Goal: Task Accomplishment & Management: Manage account settings

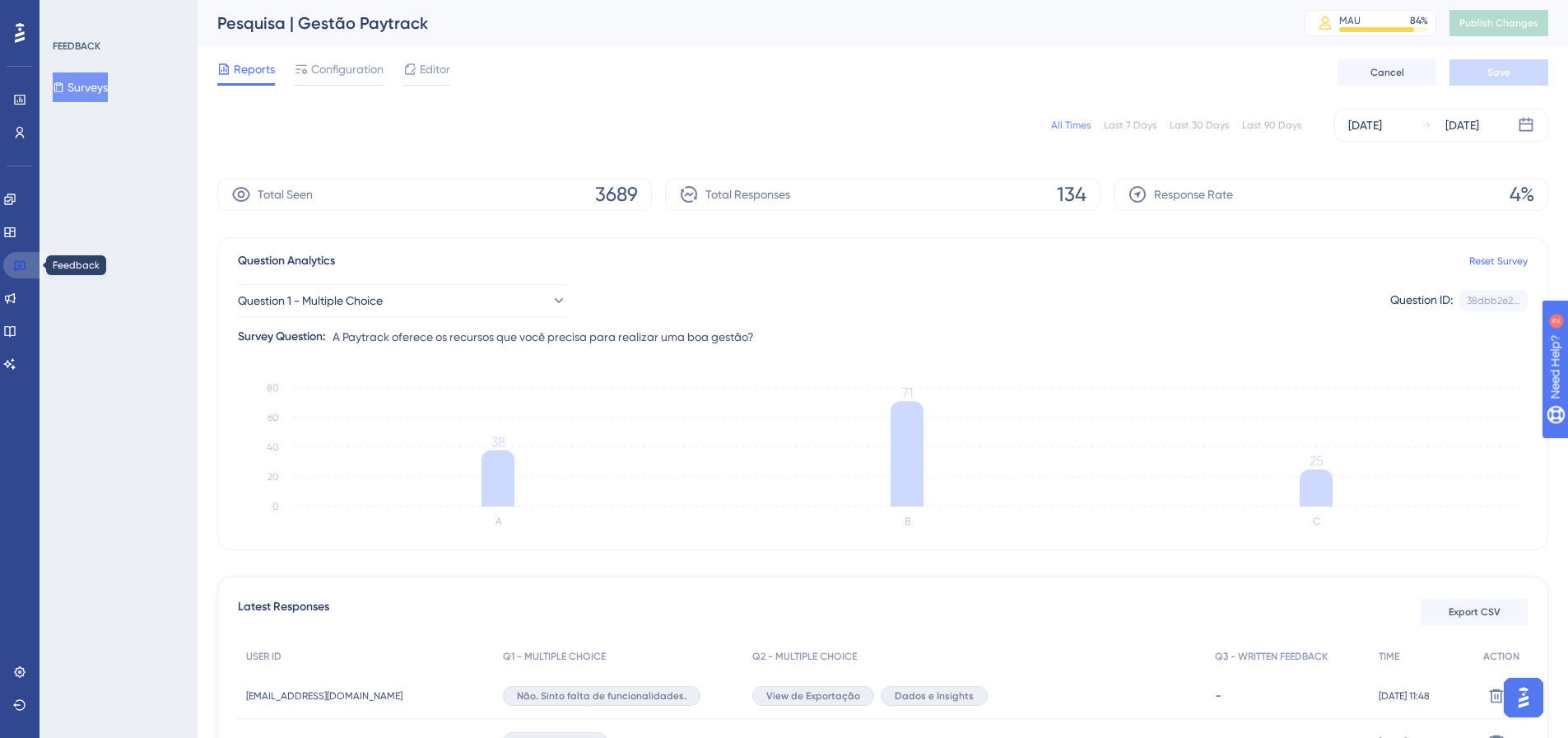
click at [12, 263] on link at bounding box center [23, 265] width 40 height 27
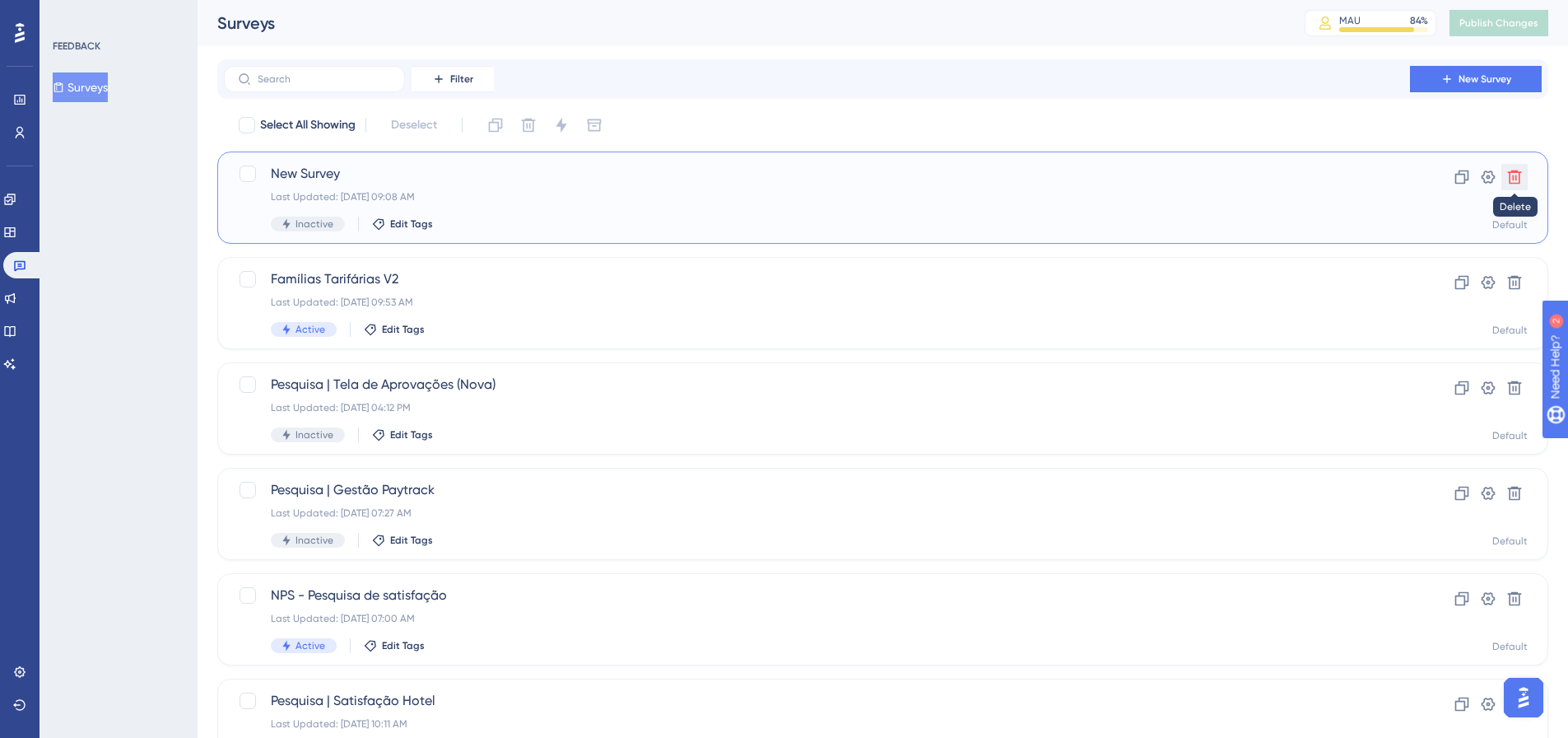
click at [1510, 181] on icon at bounding box center [1515, 177] width 14 height 14
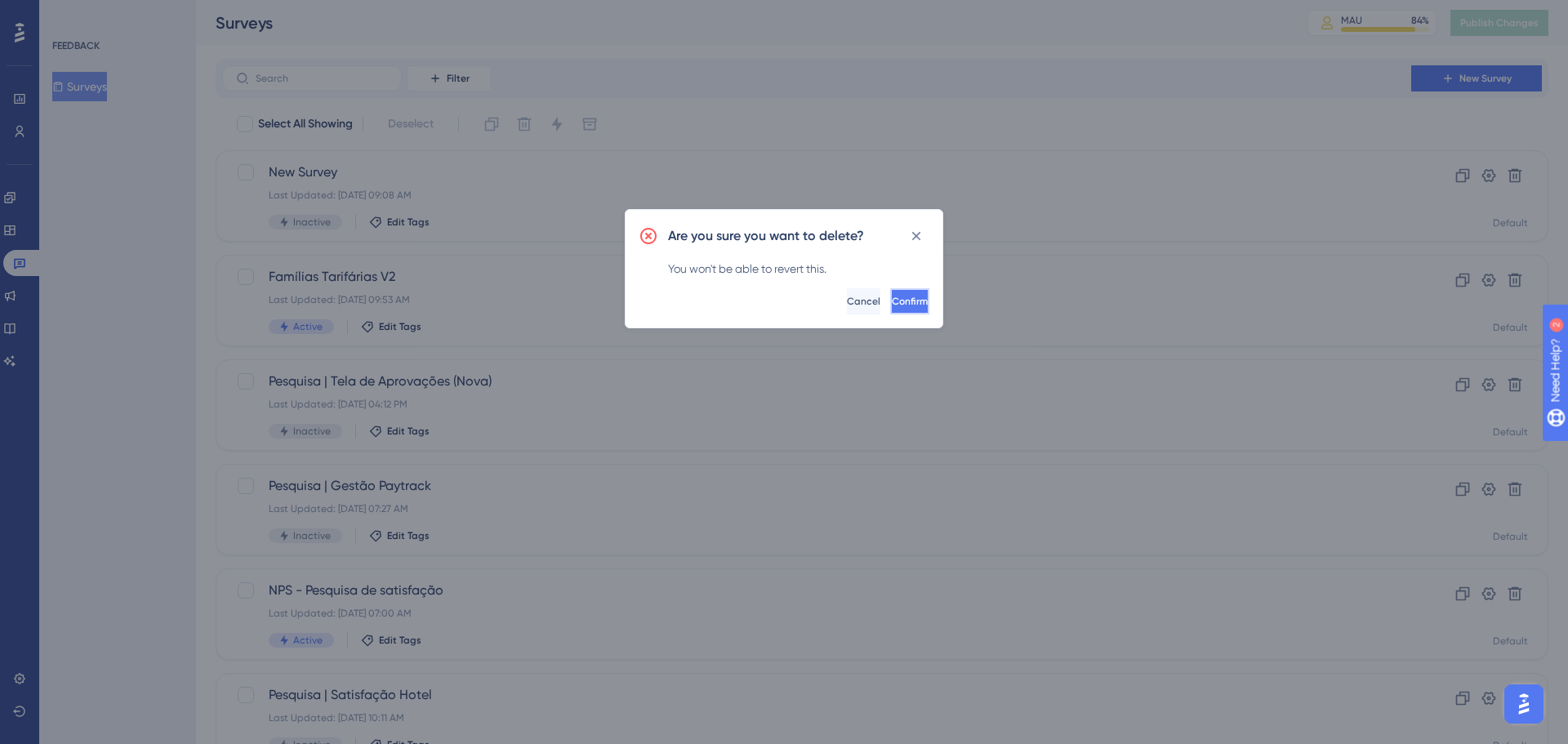
click at [892, 300] on span "Confirm" at bounding box center [910, 301] width 36 height 13
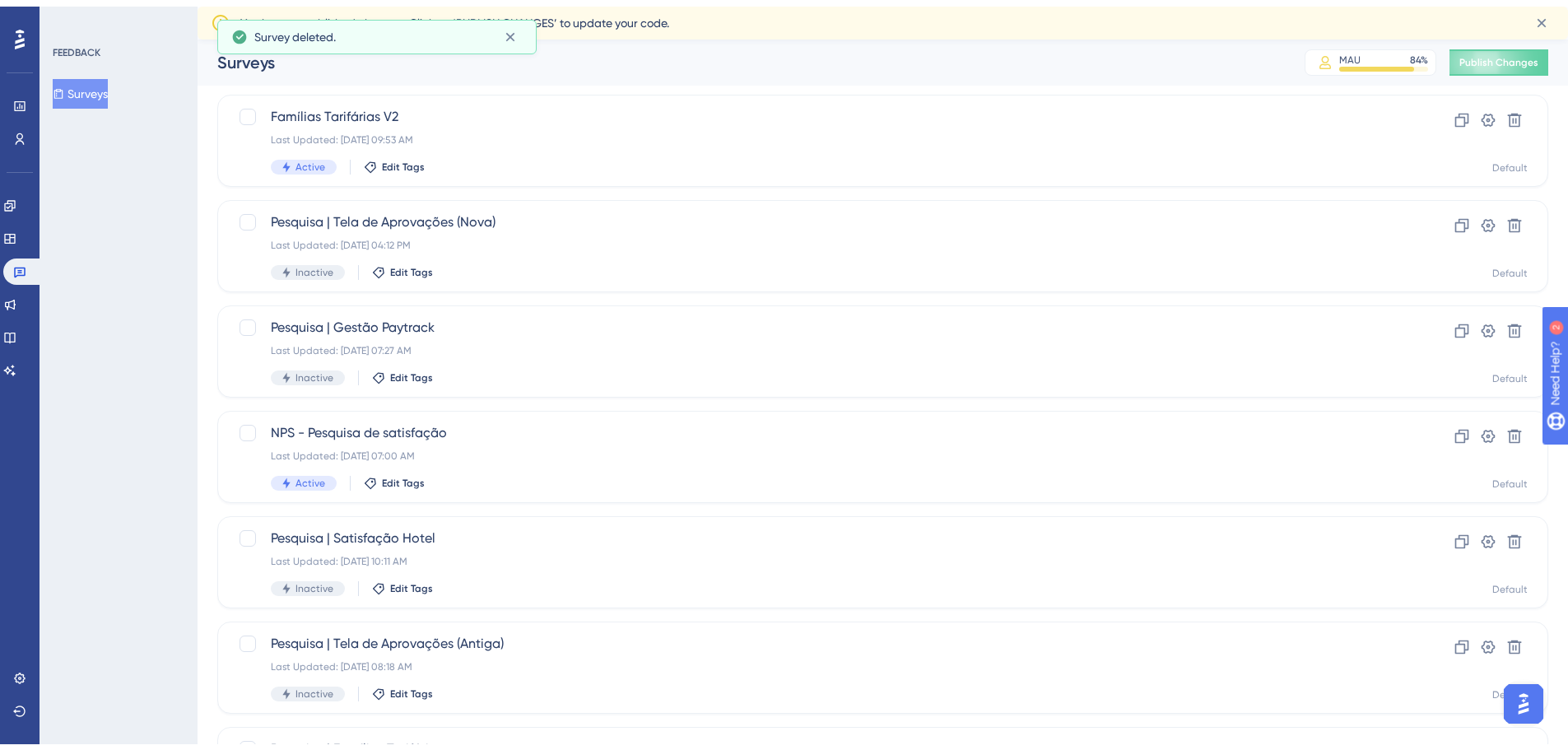
scroll to position [82, 0]
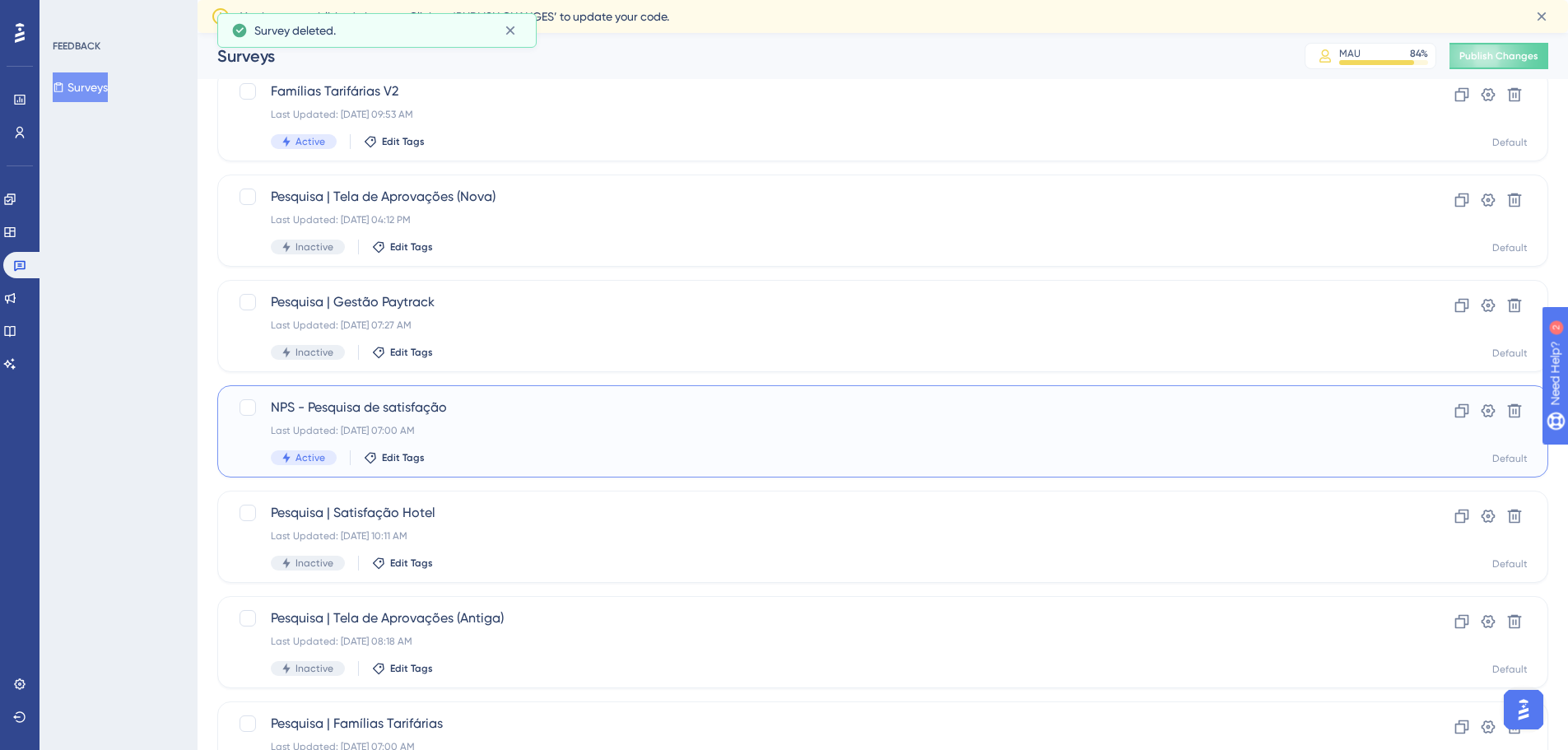
click at [606, 435] on div "Last Updated: [DATE] 07:00 AM" at bounding box center [817, 430] width 1093 height 13
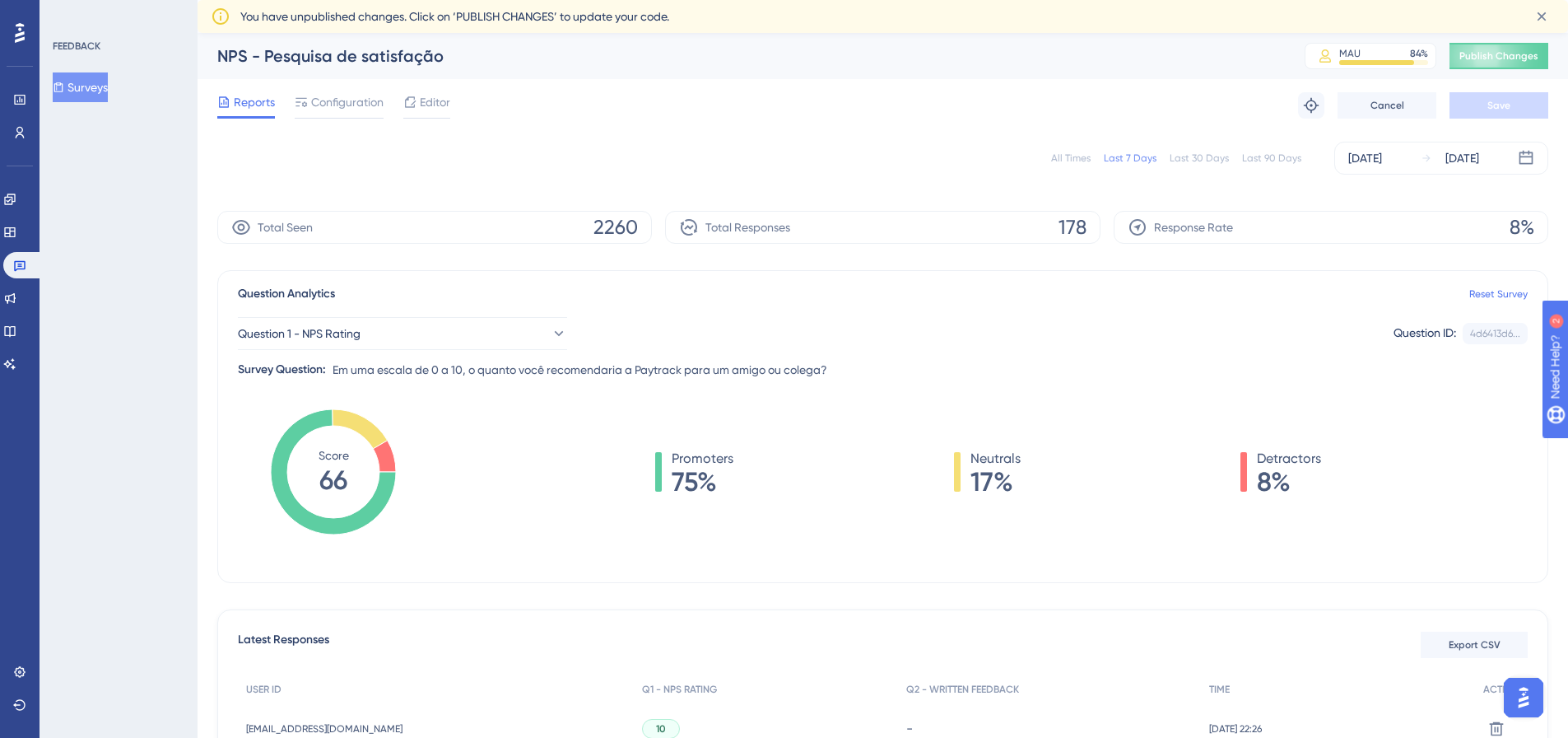
click at [1068, 154] on div "All Times" at bounding box center [1071, 158] width 40 height 13
click at [1372, 150] on div "[DATE]" at bounding box center [1365, 158] width 34 height 20
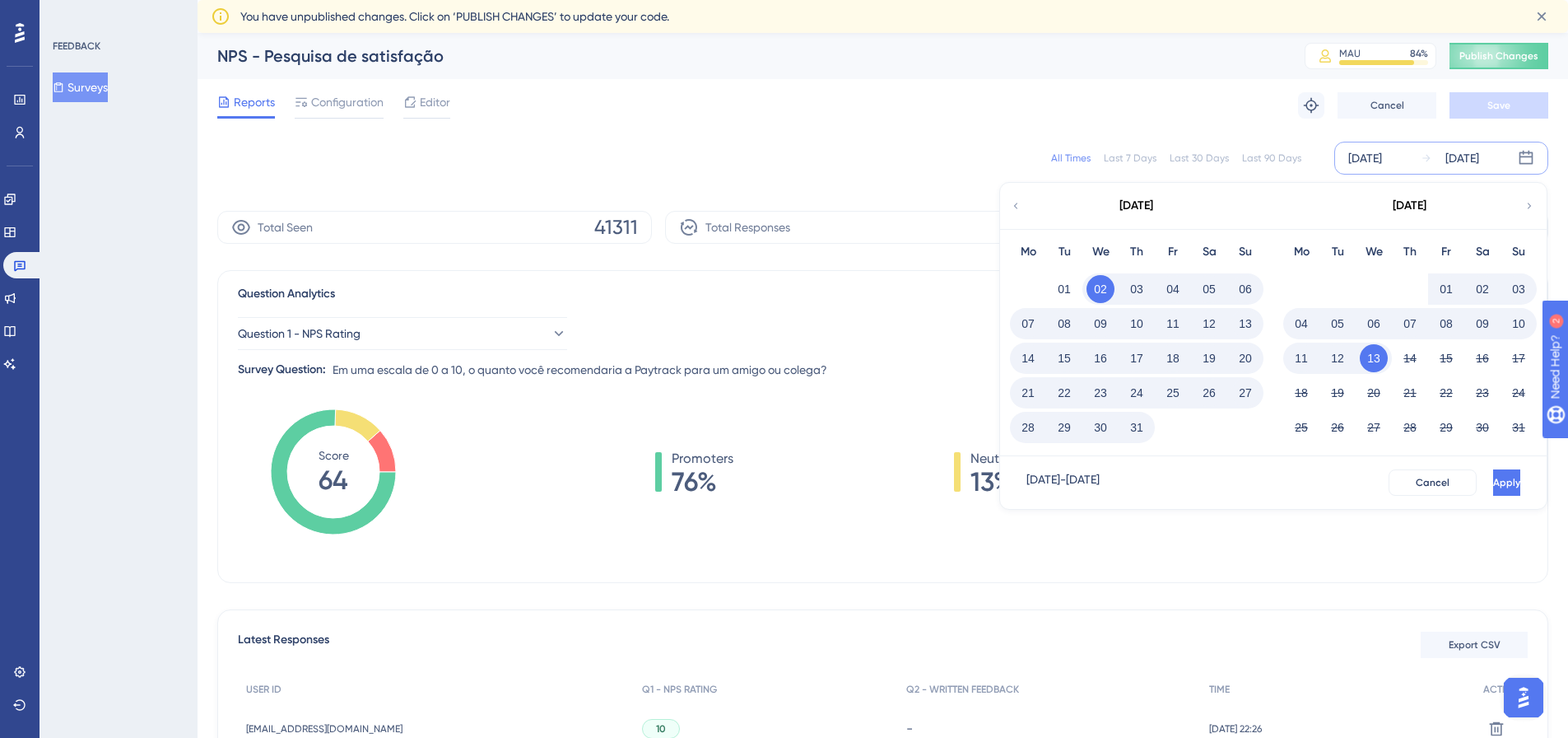
click at [1449, 287] on button "01" at bounding box center [1446, 289] width 28 height 28
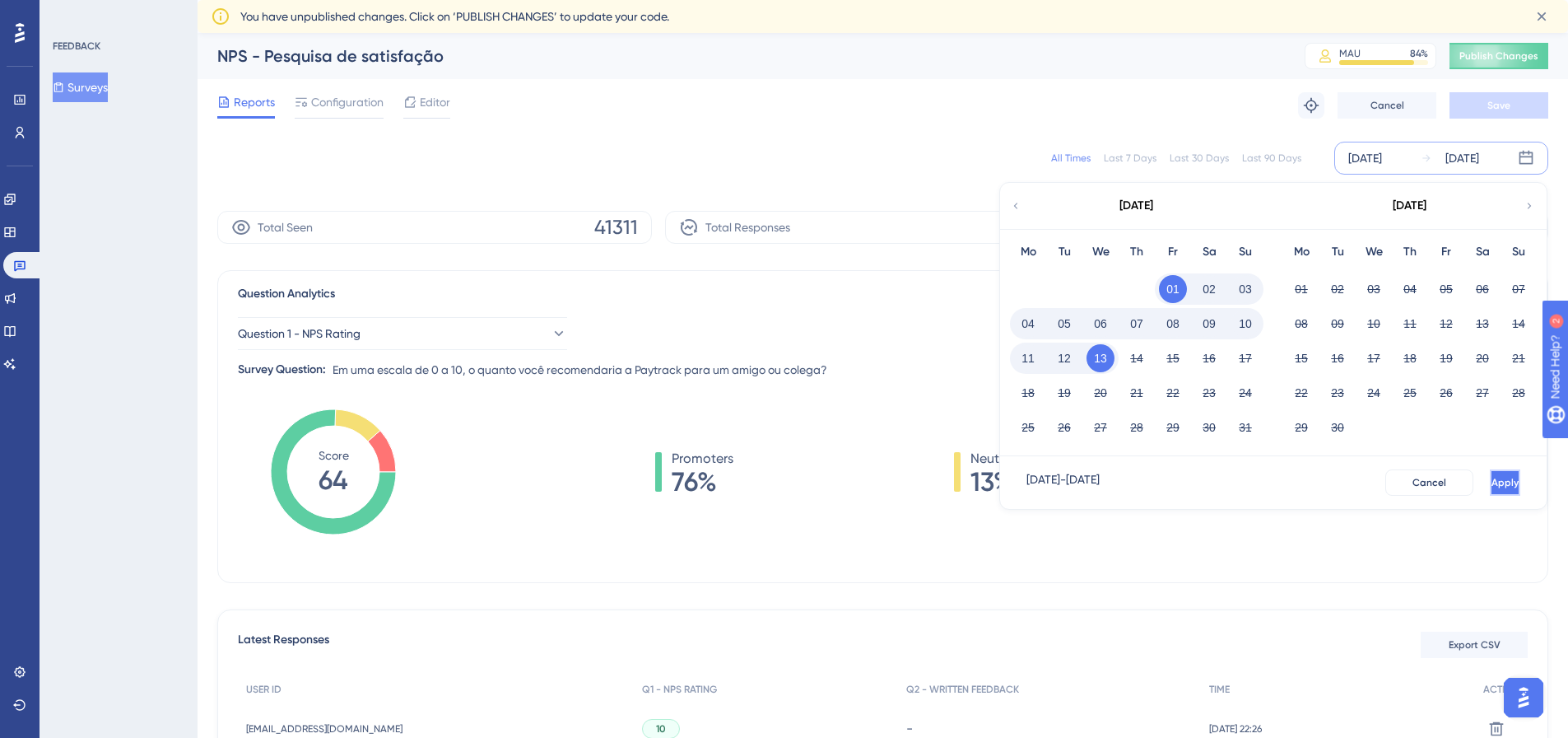
click at [1490, 482] on button "Apply" at bounding box center [1505, 483] width 31 height 27
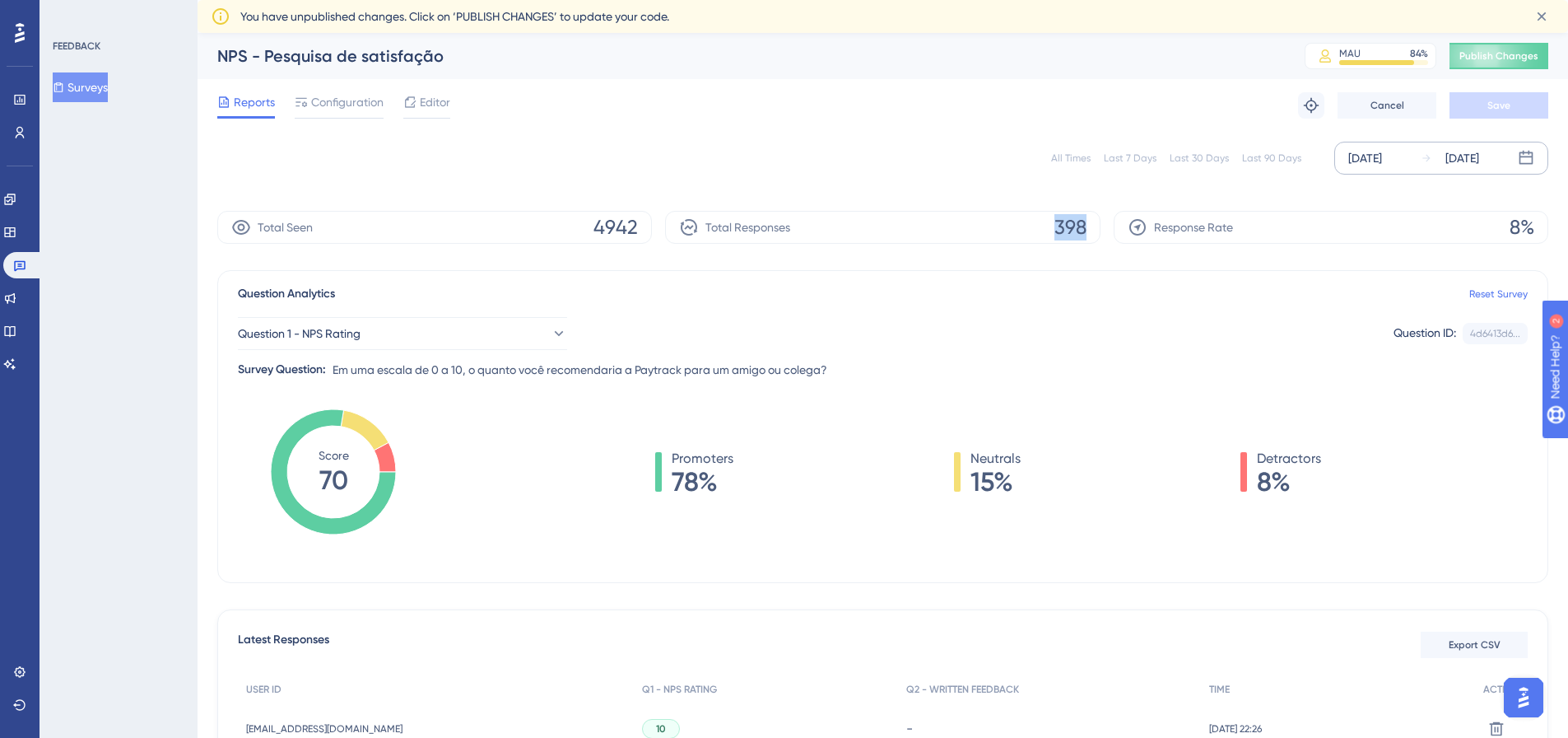
drag, startPoint x: 1059, startPoint y: 225, endPoint x: 1085, endPoint y: 228, distance: 26.2
click at [1085, 228] on span "398" at bounding box center [1070, 228] width 32 height 27
copy span "398"
click at [19, 675] on icon at bounding box center [20, 672] width 13 height 13
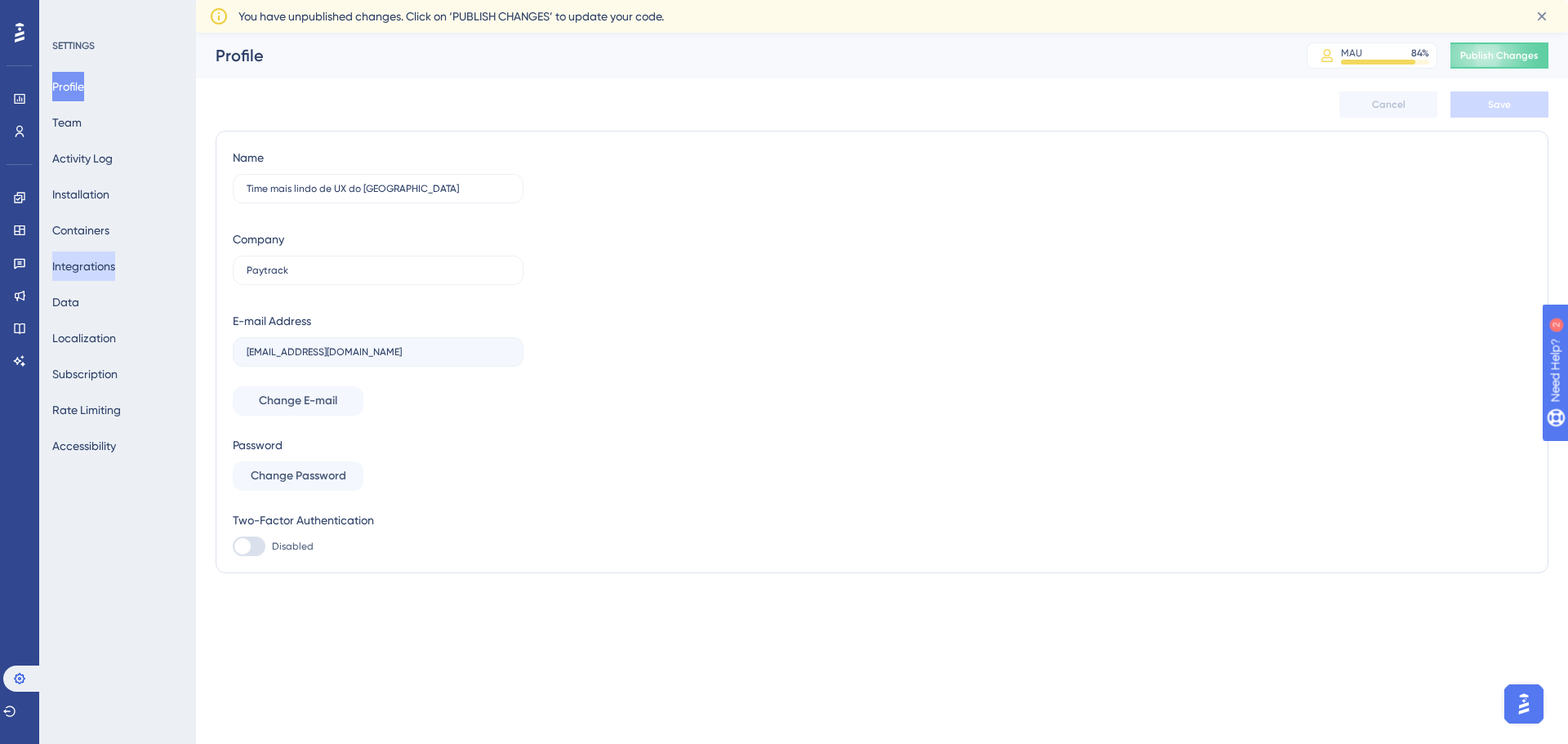
click at [99, 268] on button "Integrations" at bounding box center [84, 266] width 63 height 30
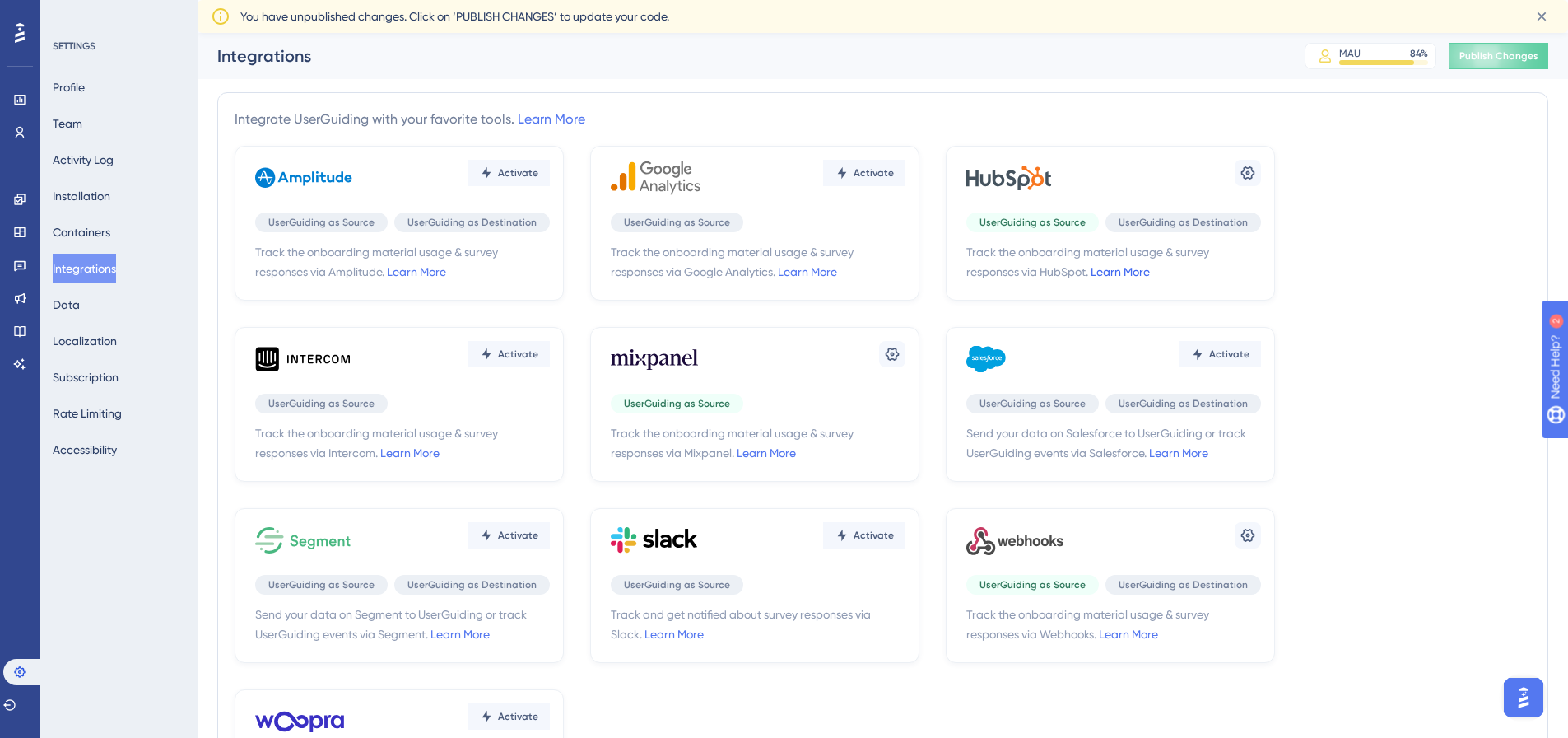
click at [1124, 272] on link "Learn More" at bounding box center [1121, 272] width 60 height 13
click at [1130, 272] on link "Learn More" at bounding box center [1121, 272] width 60 height 13
click at [26, 258] on link at bounding box center [20, 265] width 13 height 27
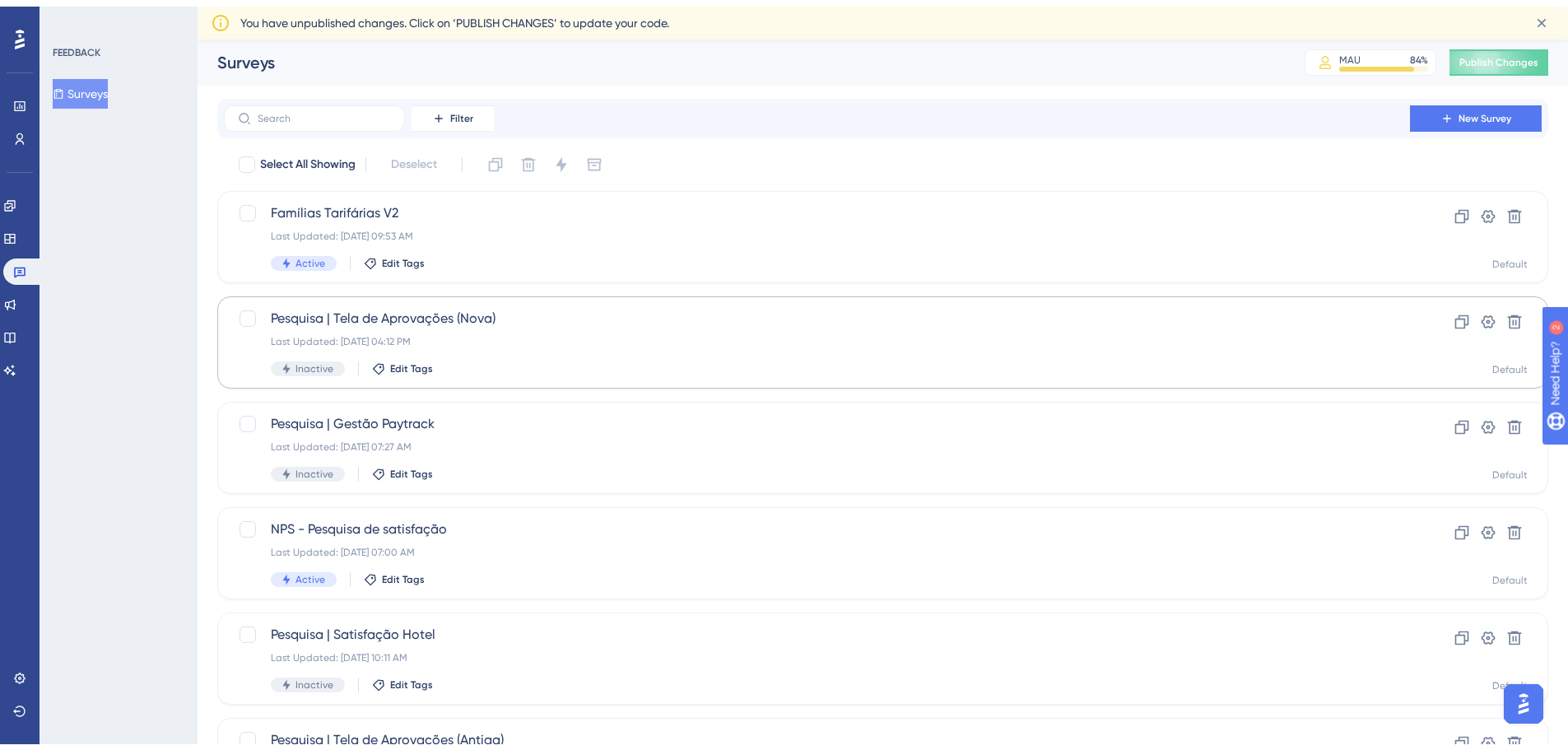
scroll to position [165, 0]
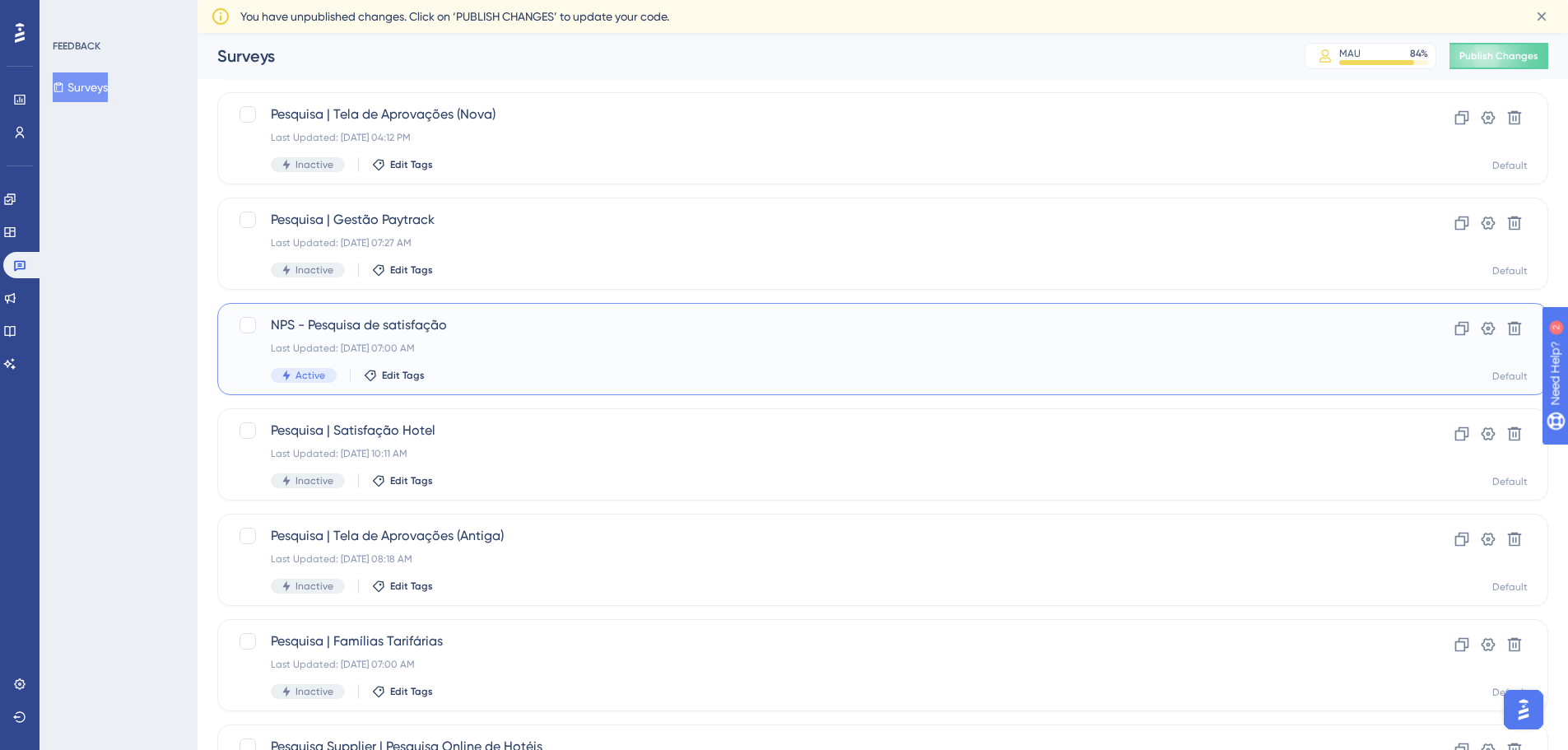
click at [614, 346] on div "Last Updated: [DATE] 07:00 AM" at bounding box center [817, 349] width 1093 height 13
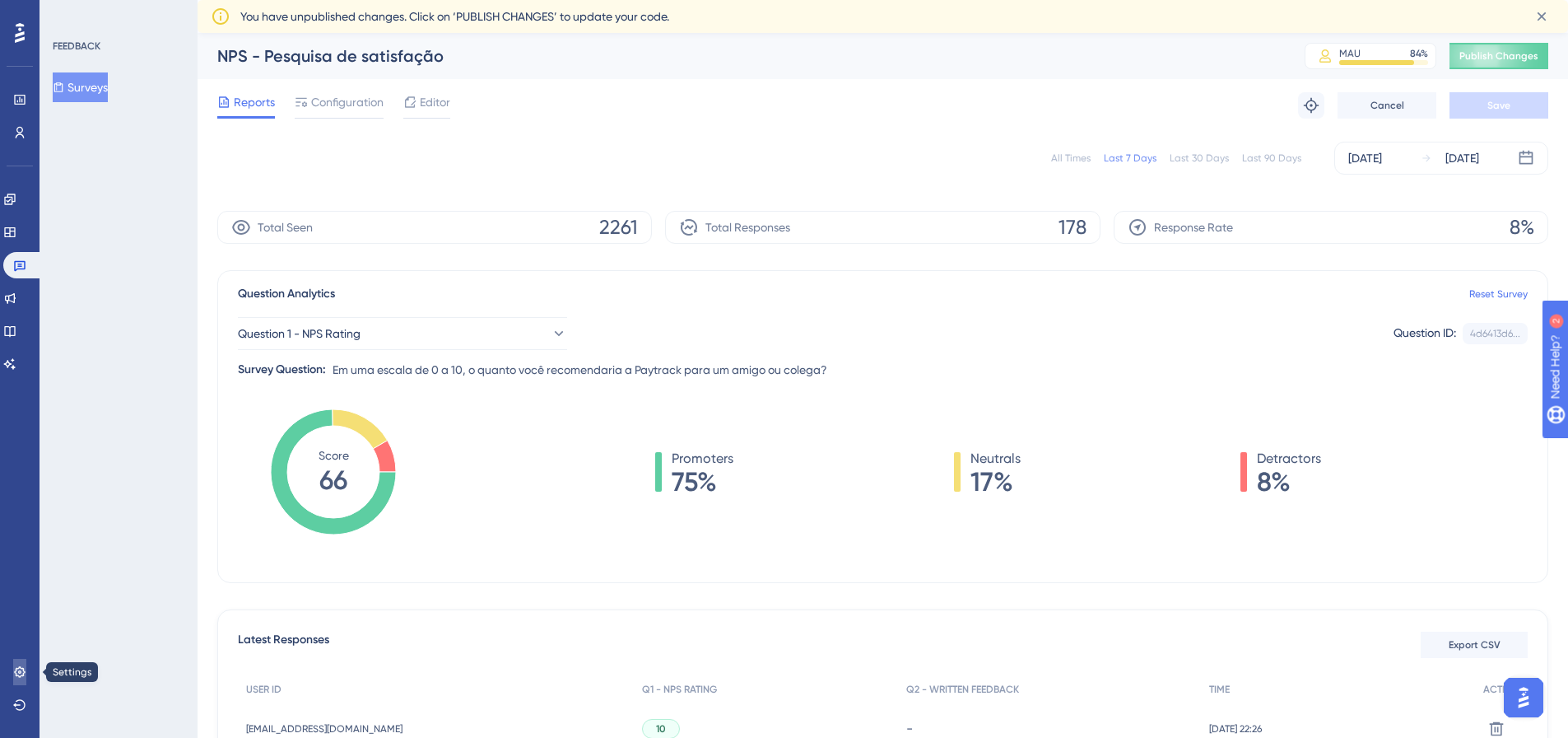
click at [26, 661] on link at bounding box center [20, 673] width 13 height 27
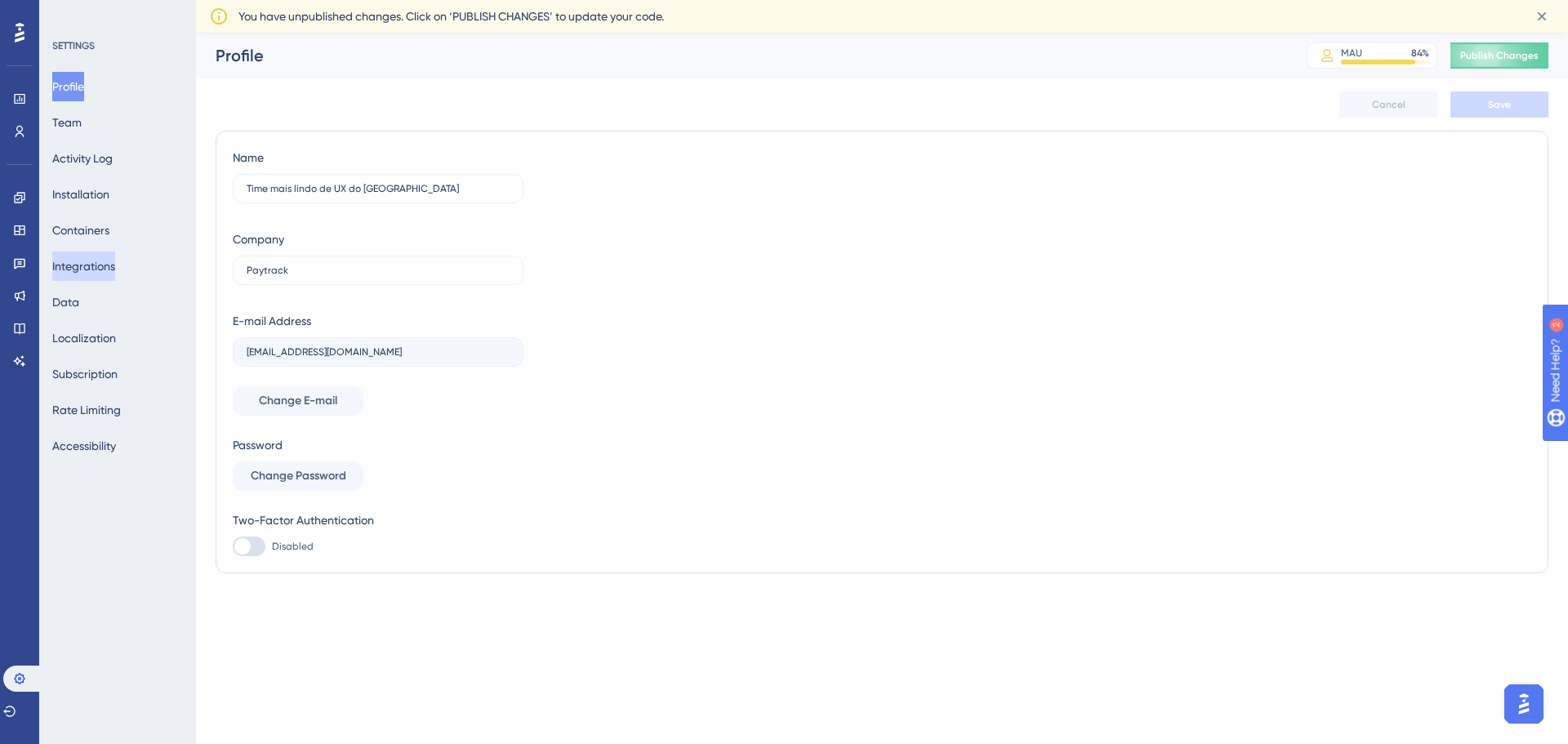
click at [94, 273] on button "Integrations" at bounding box center [84, 266] width 63 height 30
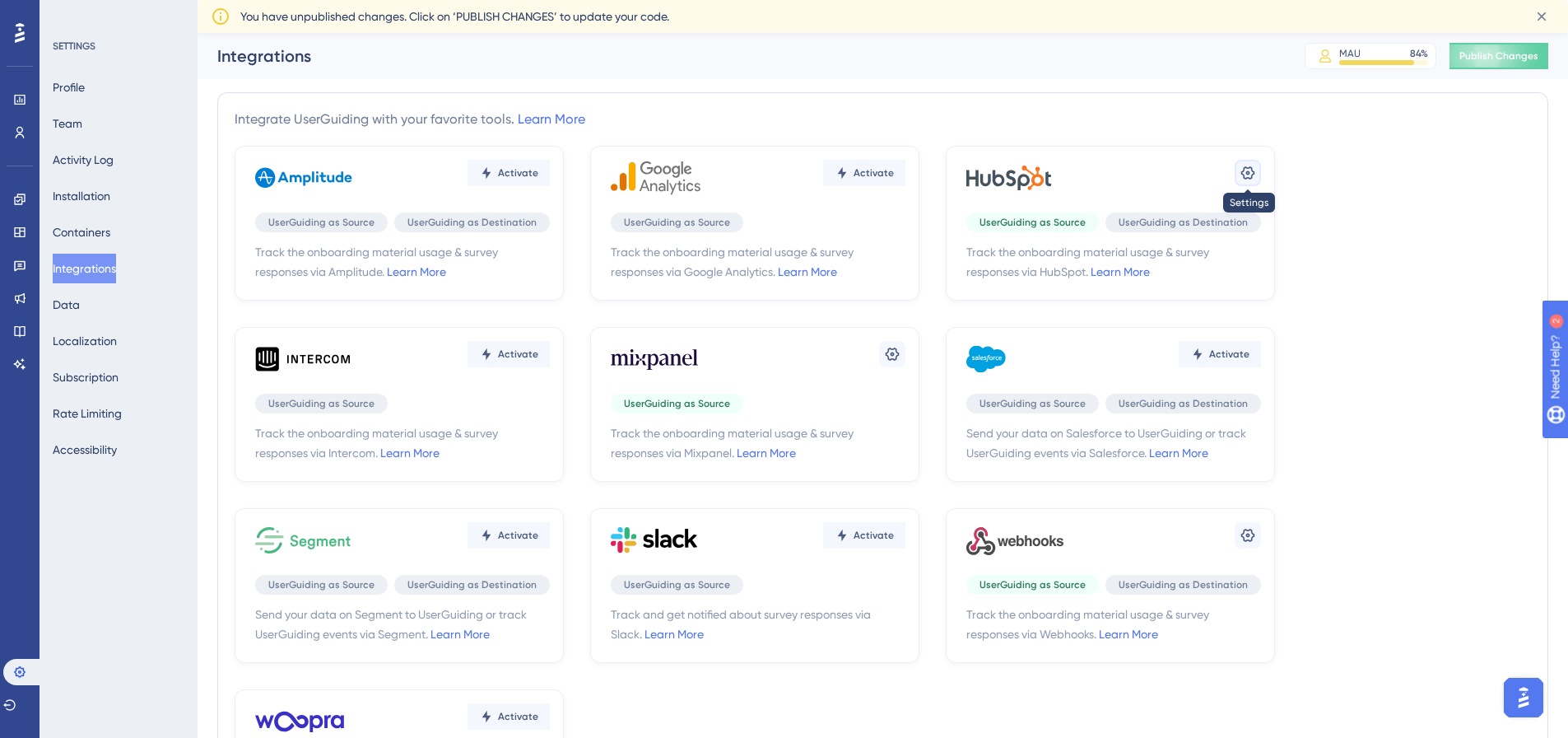
click at [1248, 171] on icon at bounding box center [1248, 173] width 14 height 13
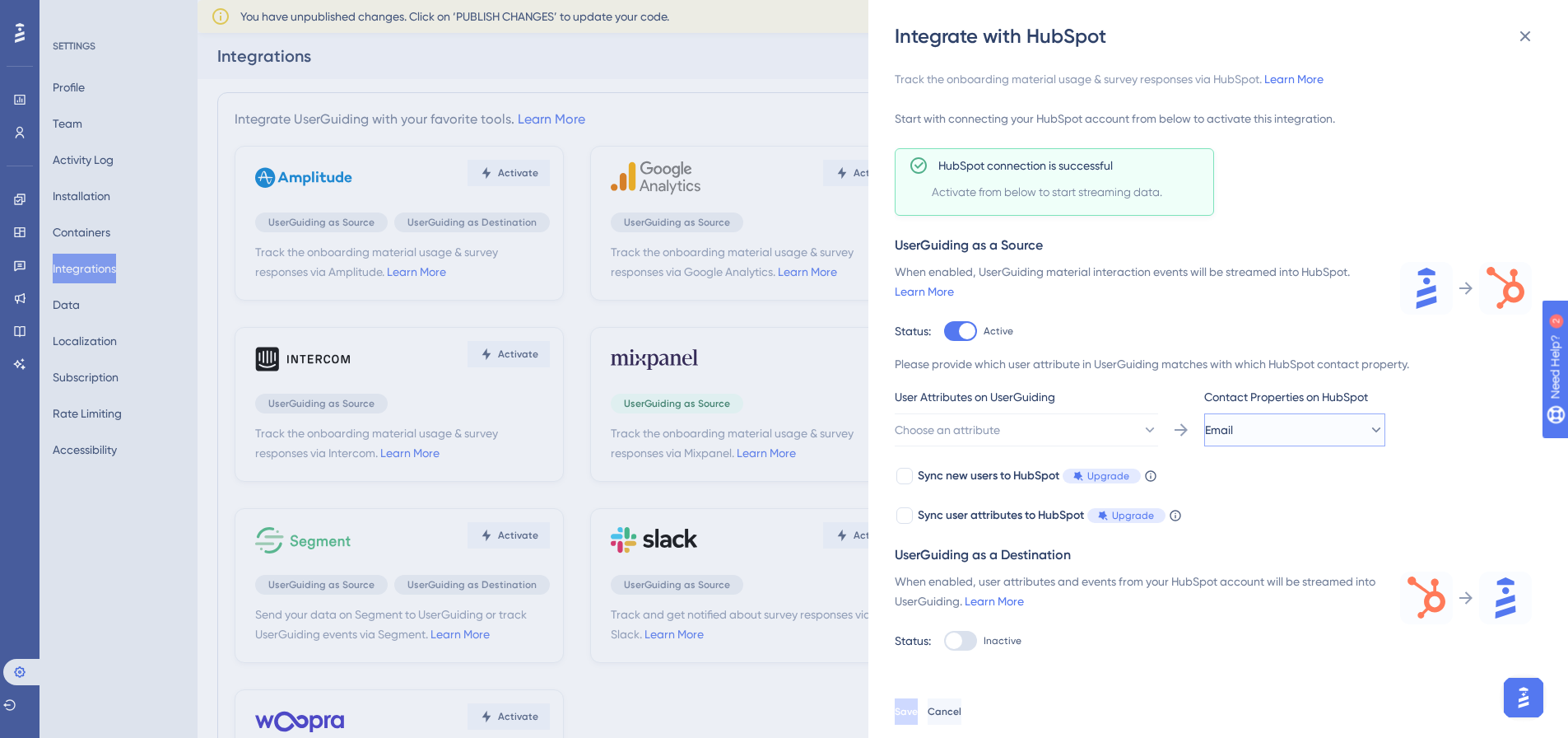
click at [1272, 440] on button "Email" at bounding box center [1295, 430] width 181 height 33
click at [1271, 434] on button "Email" at bounding box center [1295, 430] width 181 height 33
click at [1141, 435] on icon at bounding box center [1149, 430] width 17 height 17
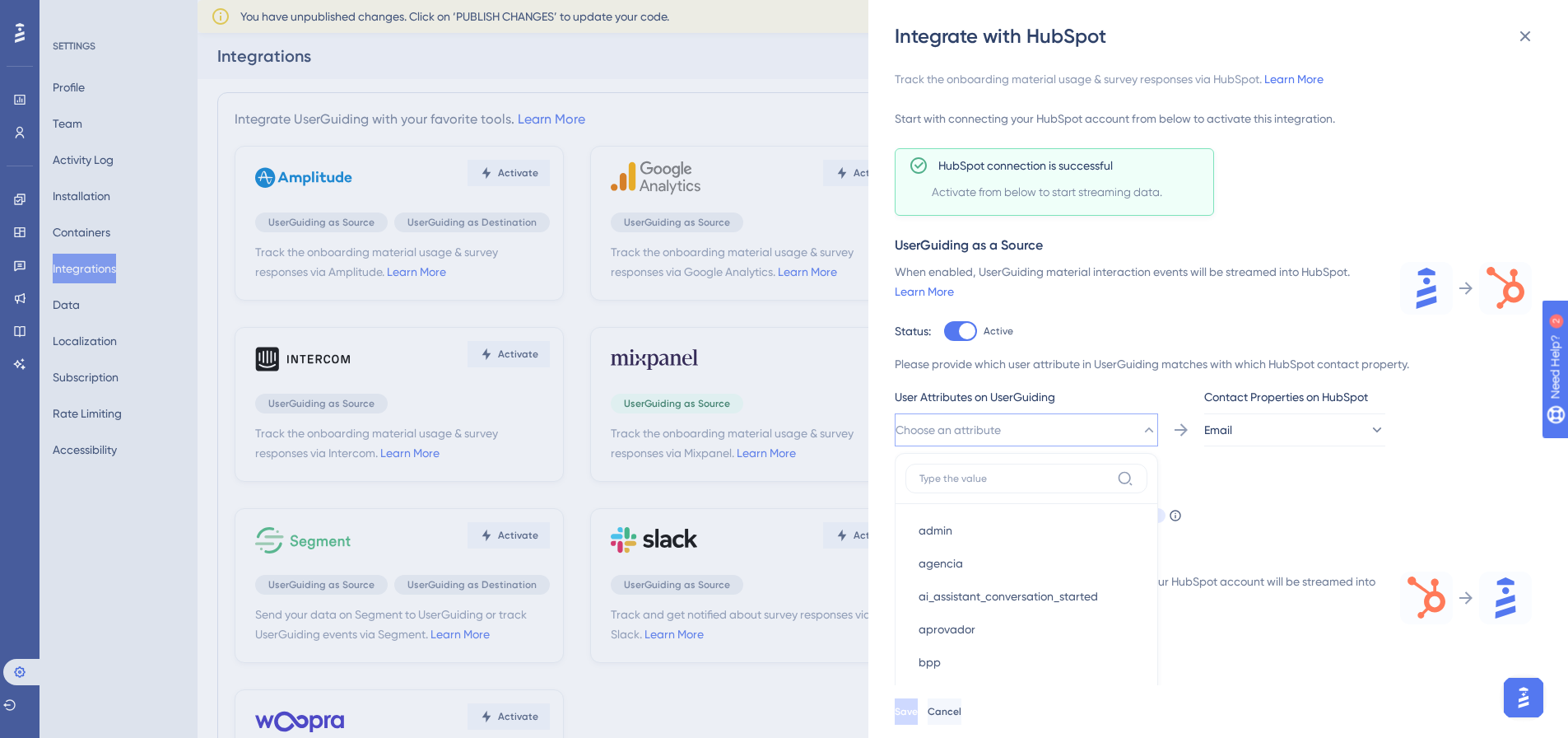
scroll to position [242, 0]
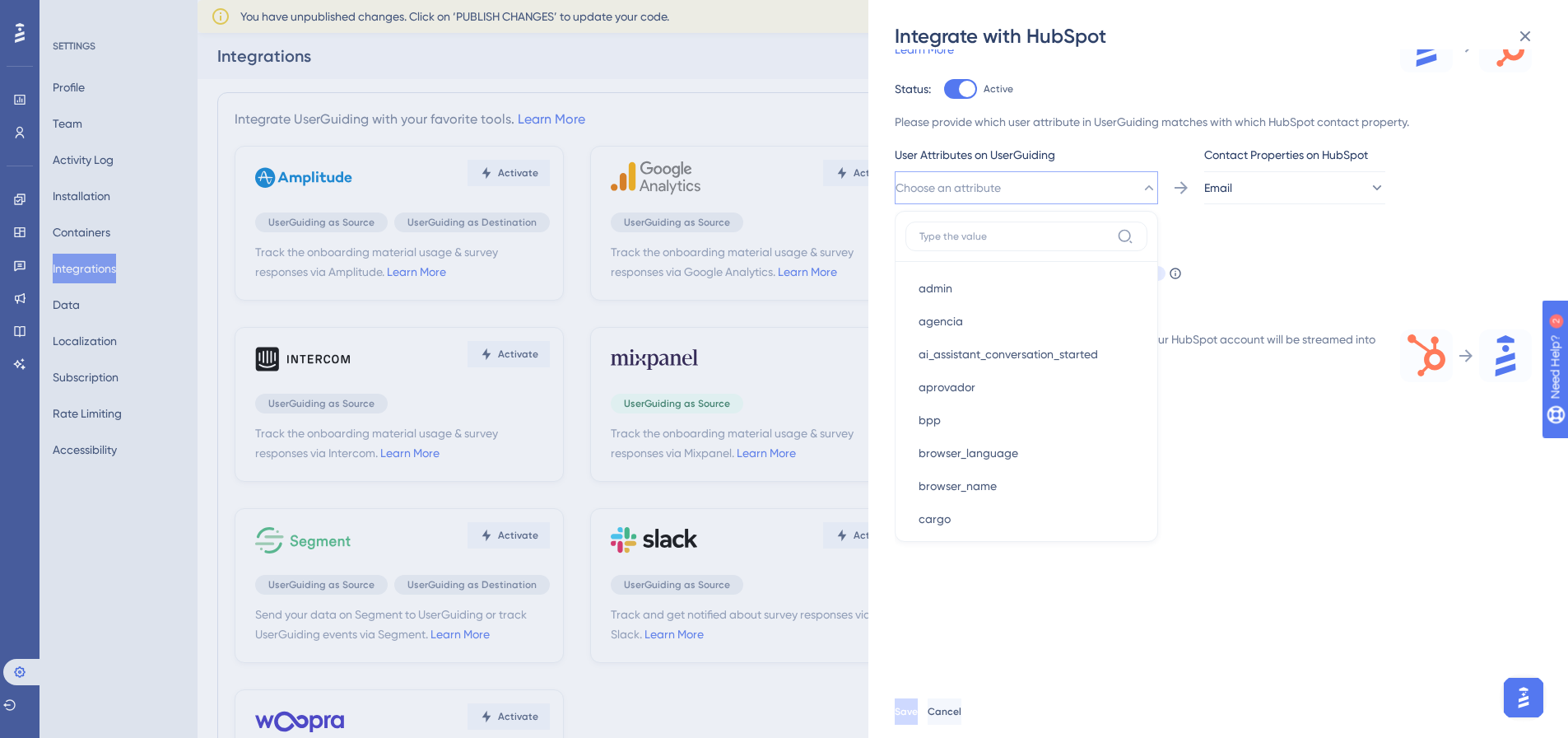
click at [1145, 187] on icon at bounding box center [1149, 188] width 9 height 5
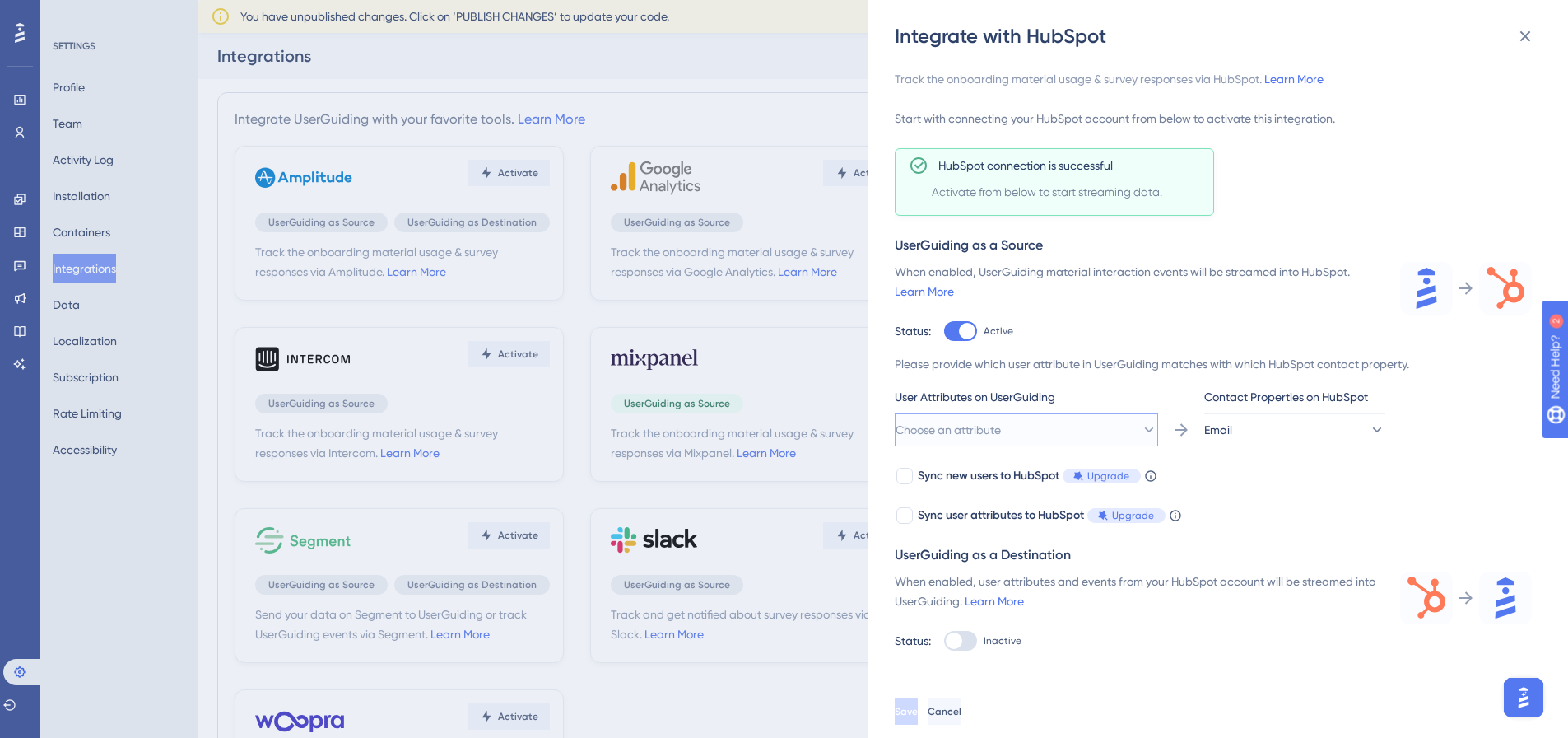
scroll to position [0, 0]
click at [1104, 511] on icon at bounding box center [1104, 516] width 12 height 12
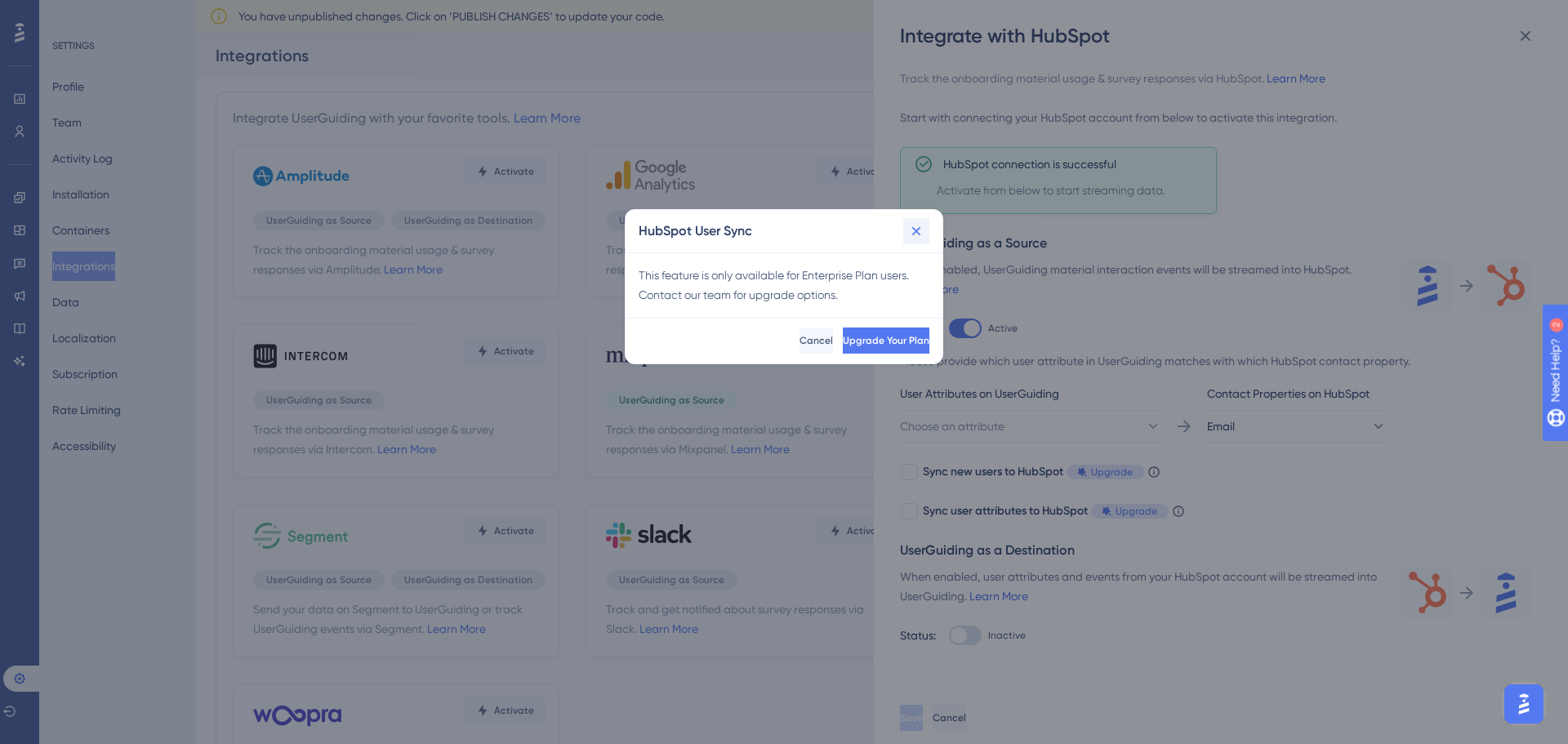
click at [917, 229] on icon at bounding box center [917, 231] width 16 height 16
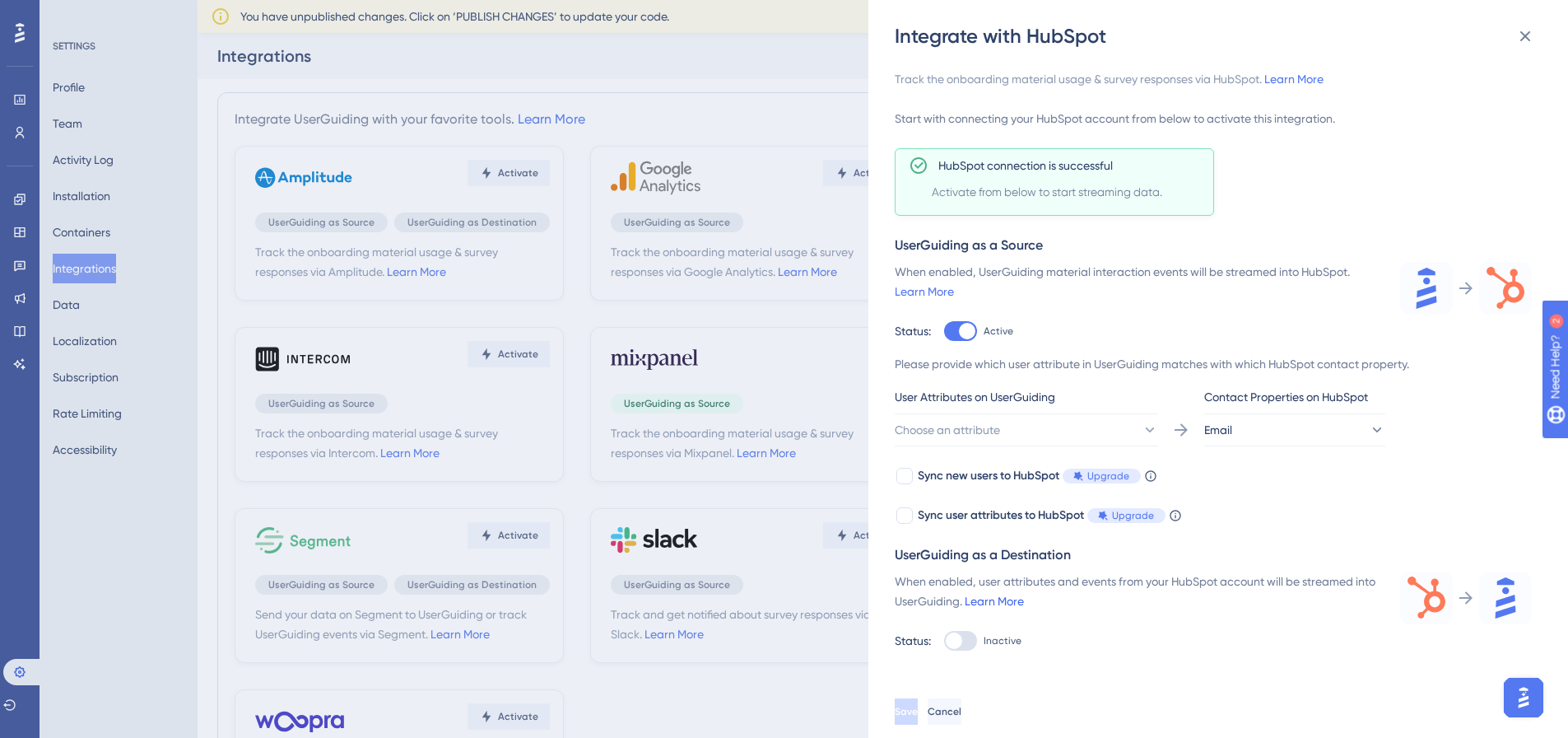
click at [1029, 594] on div "When enabled, user attributes and events from your HubSpot account will be stre…" at bounding box center [1138, 591] width 486 height 40
click at [1024, 599] on link "Learn More" at bounding box center [994, 601] width 60 height 13
click at [1279, 433] on button "Email" at bounding box center [1295, 430] width 181 height 33
click at [1311, 556] on div "objectId (vid) objectId (vid)" at bounding box center [1295, 563] width 133 height 33
click at [1293, 438] on button "objectId (vid)" at bounding box center [1295, 430] width 181 height 33
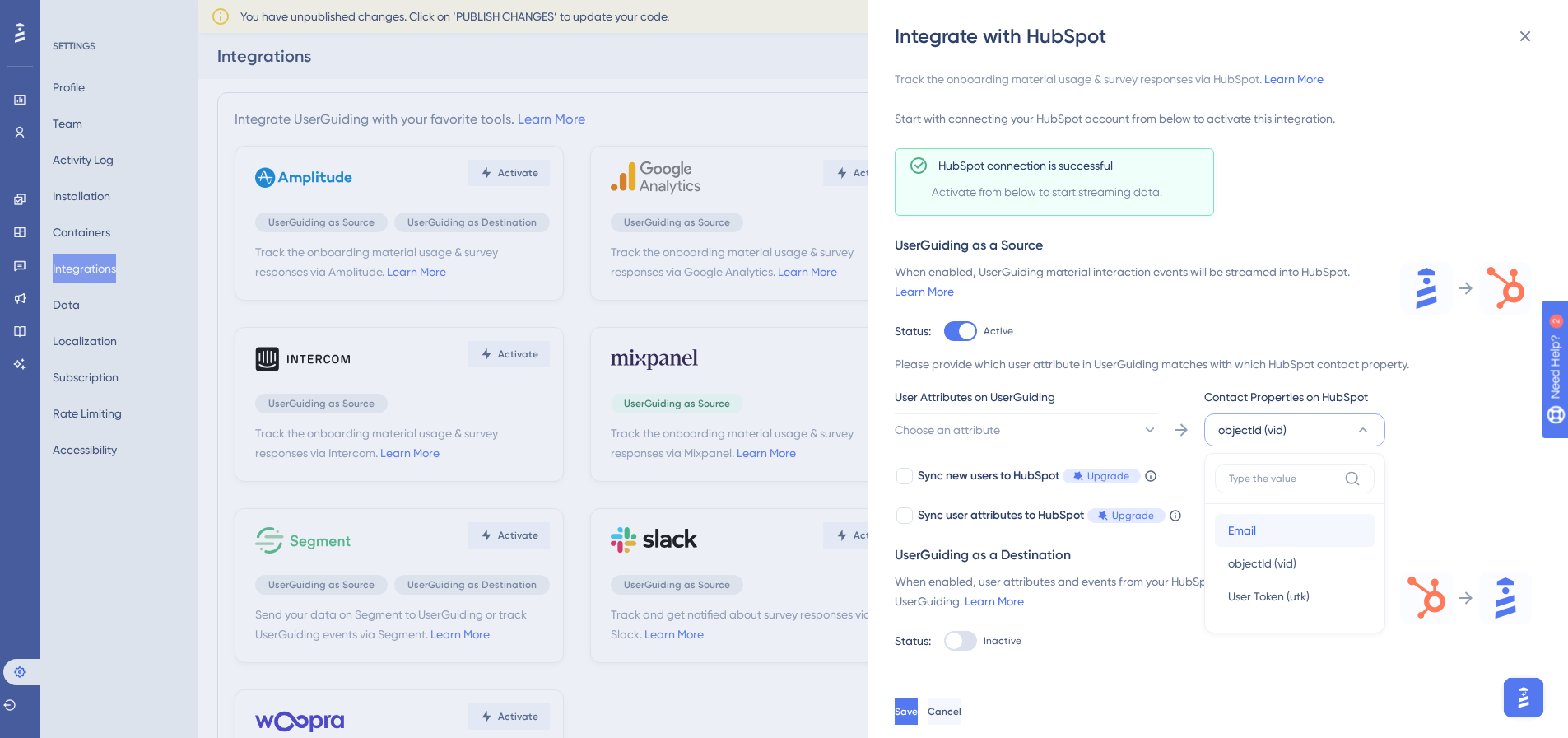
click at [1256, 531] on span "Email" at bounding box center [1243, 530] width 28 height 20
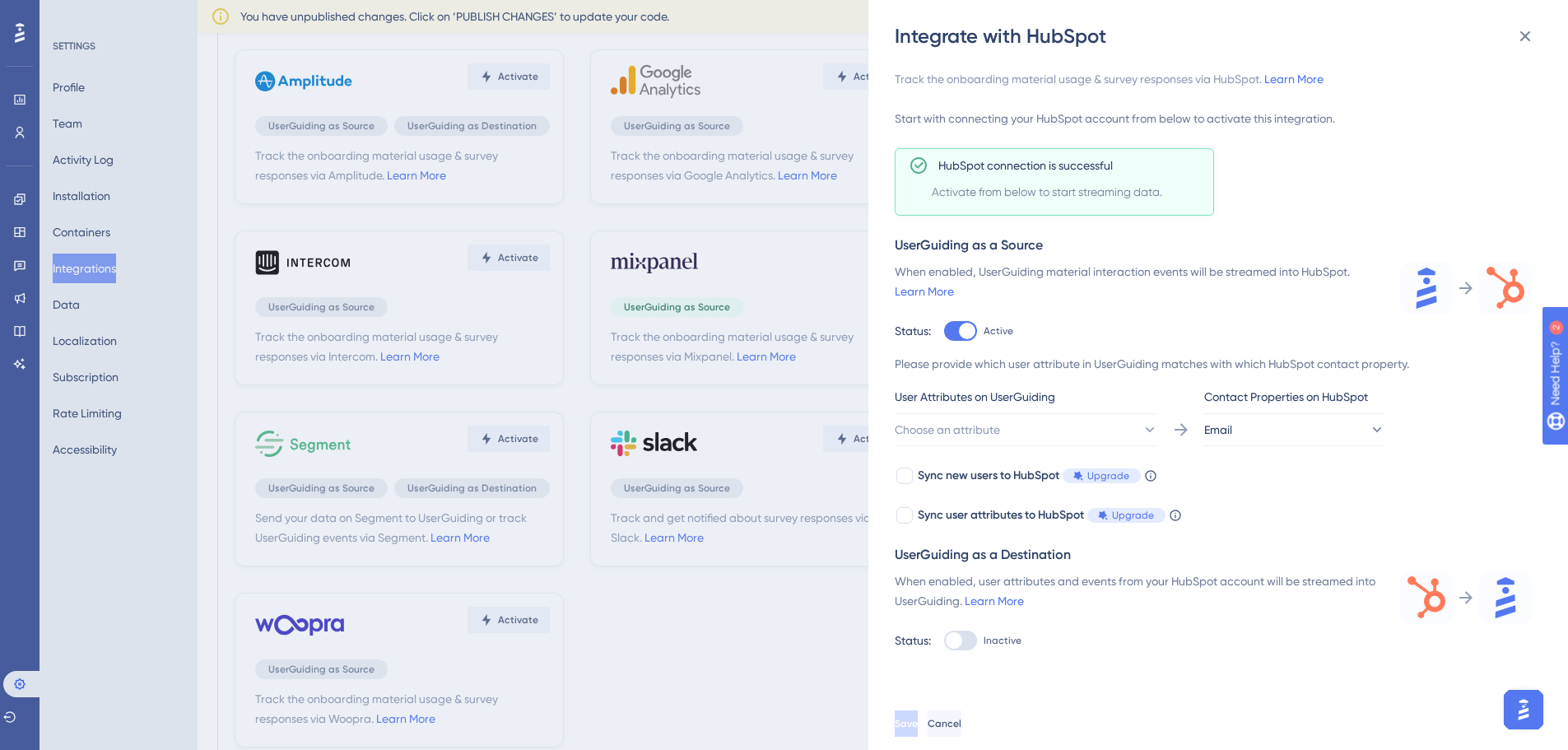
scroll to position [141, 0]
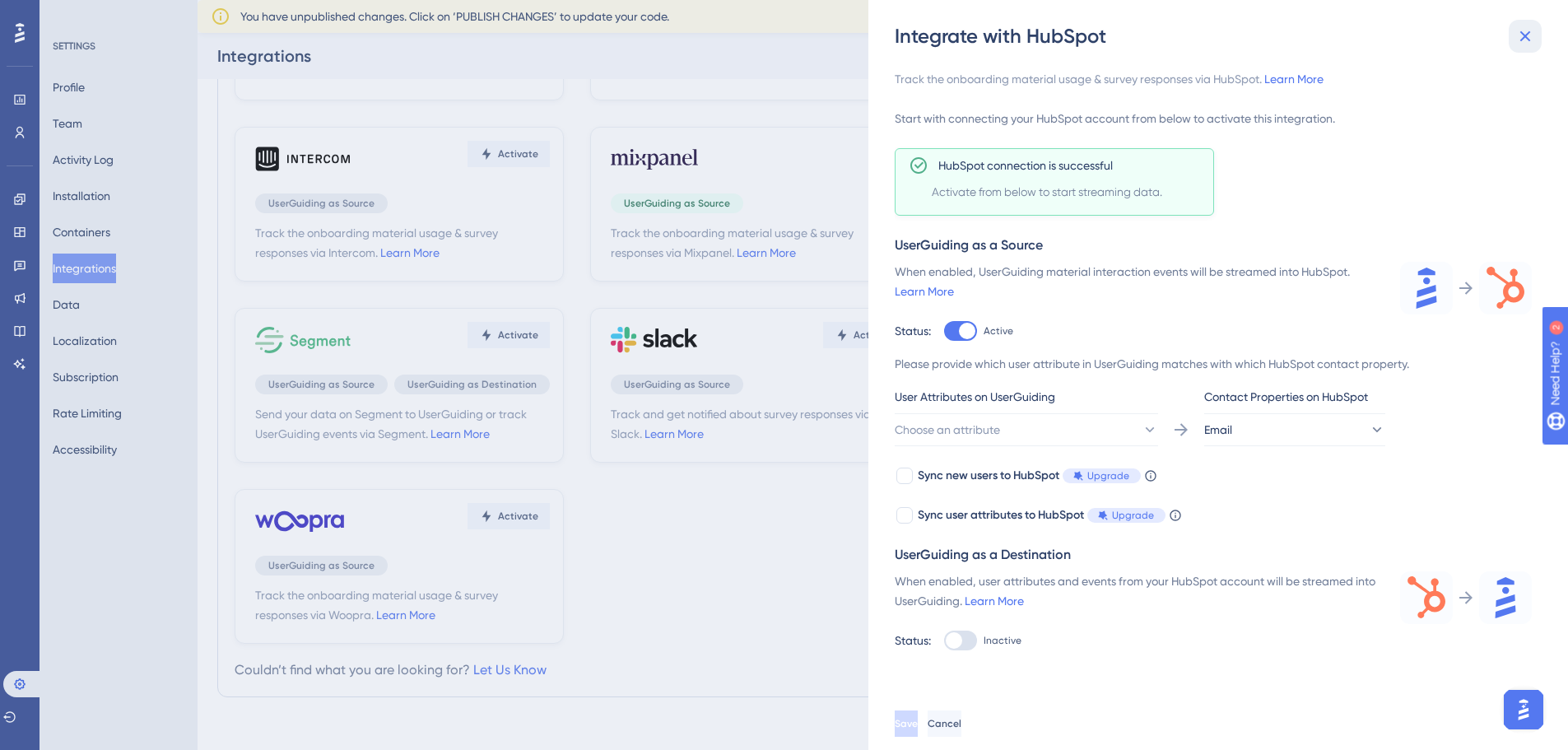
click at [1526, 37] on icon at bounding box center [1526, 36] width 11 height 11
